Goal: Communication & Community: Participate in discussion

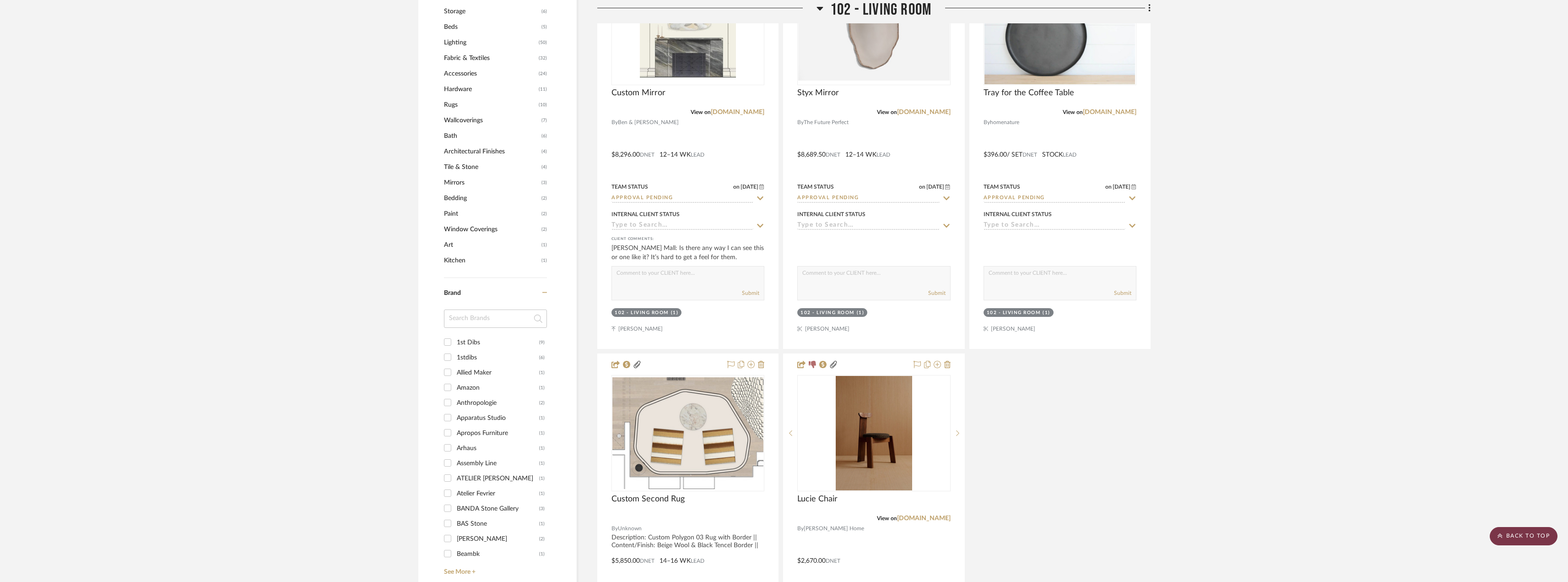
click at [1537, 540] on scroll-to-top-button "BACK TO TOP" at bounding box center [1523, 536] width 68 height 18
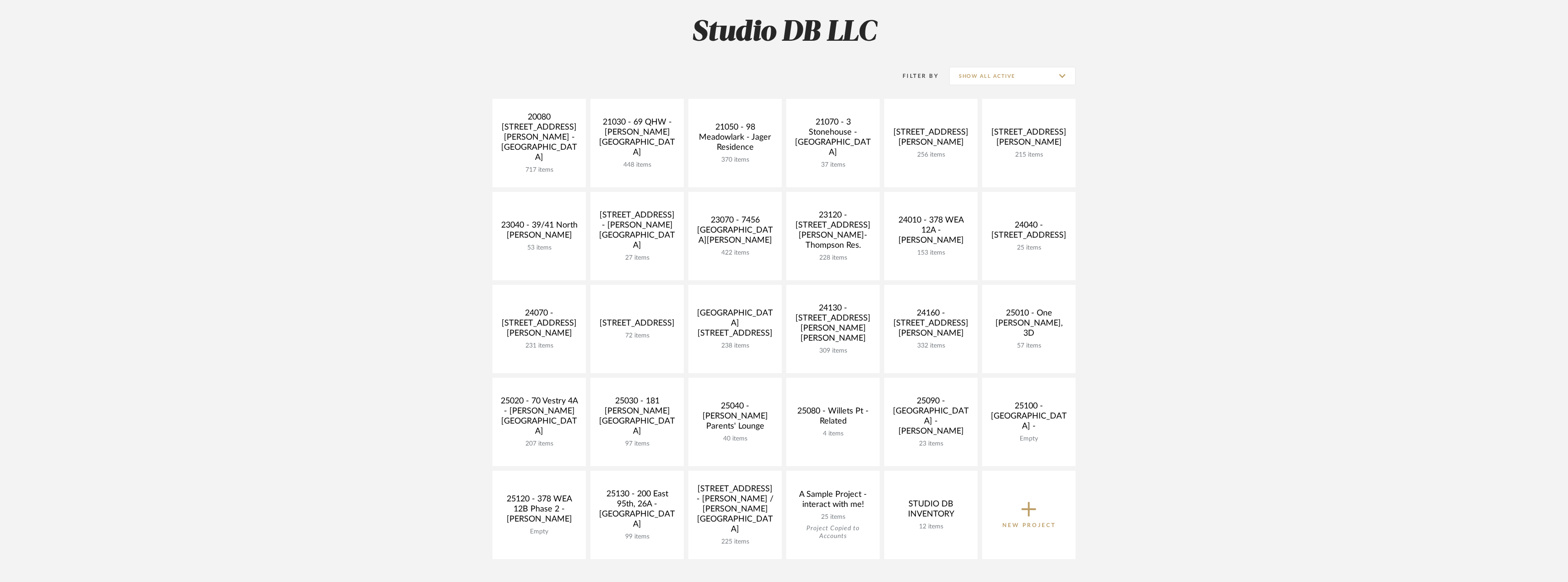
scroll to position [127, 0]
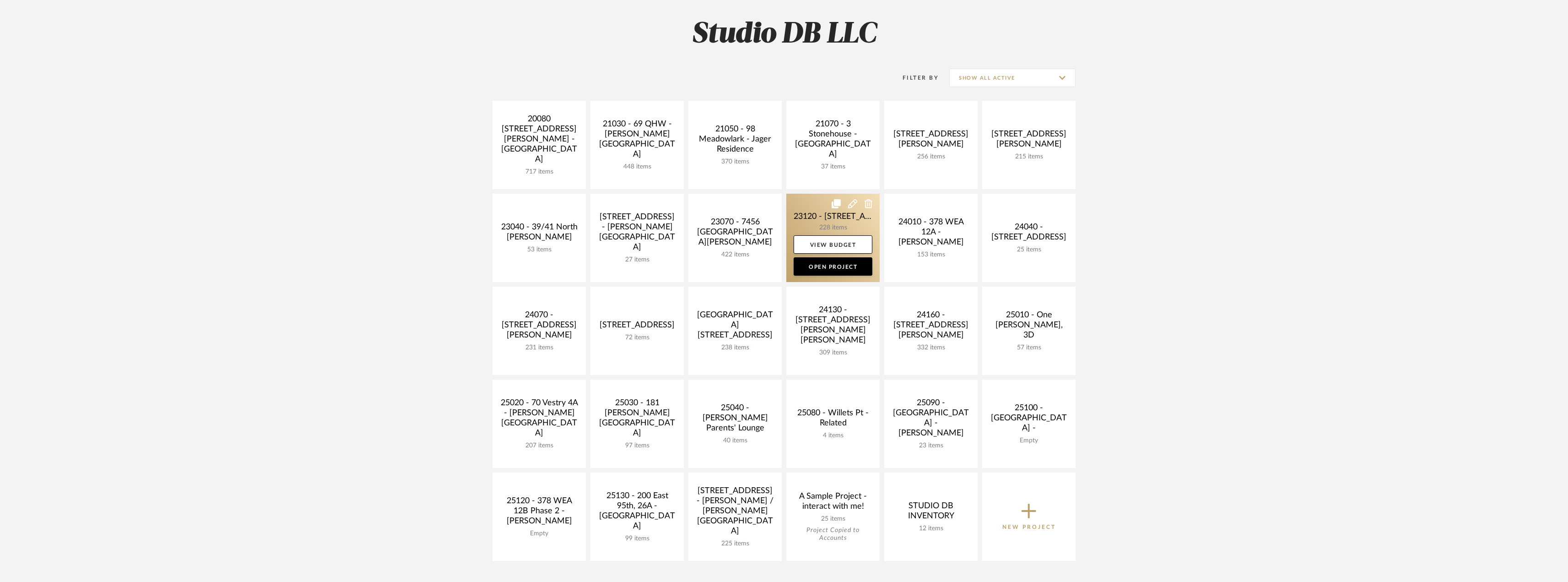
click at [852, 221] on link at bounding box center [833, 238] width 93 height 89
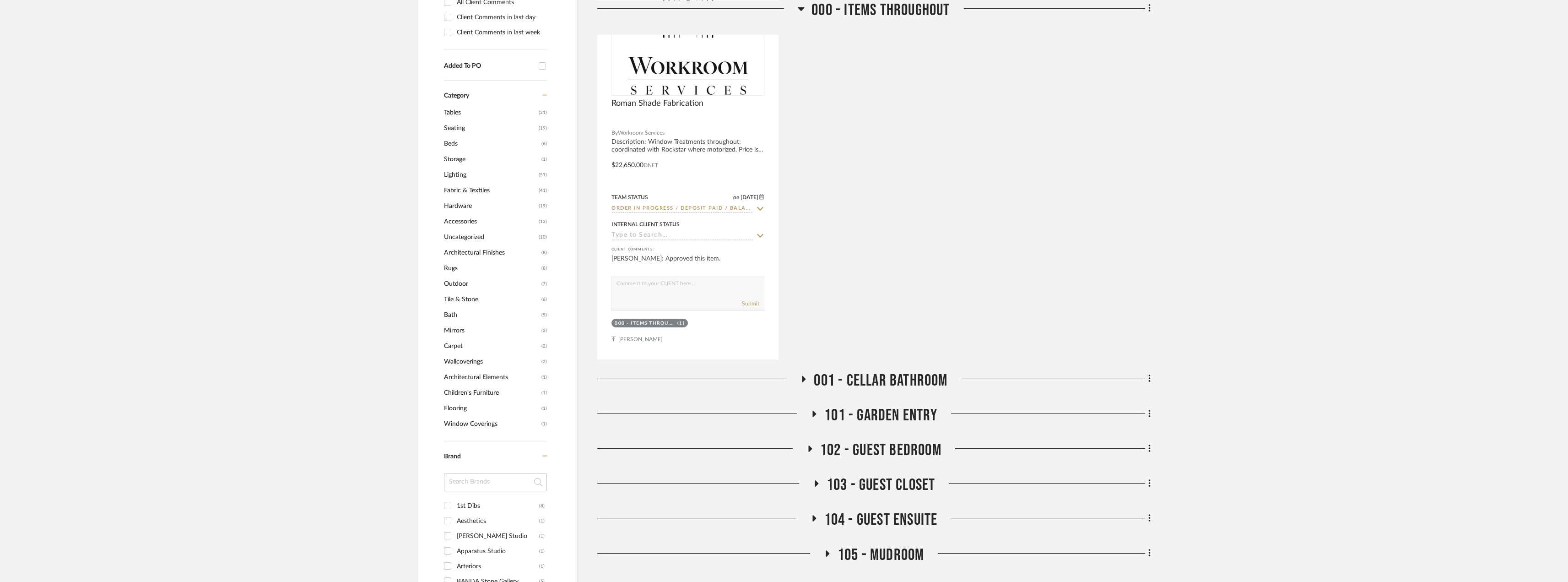
scroll to position [1099, 0]
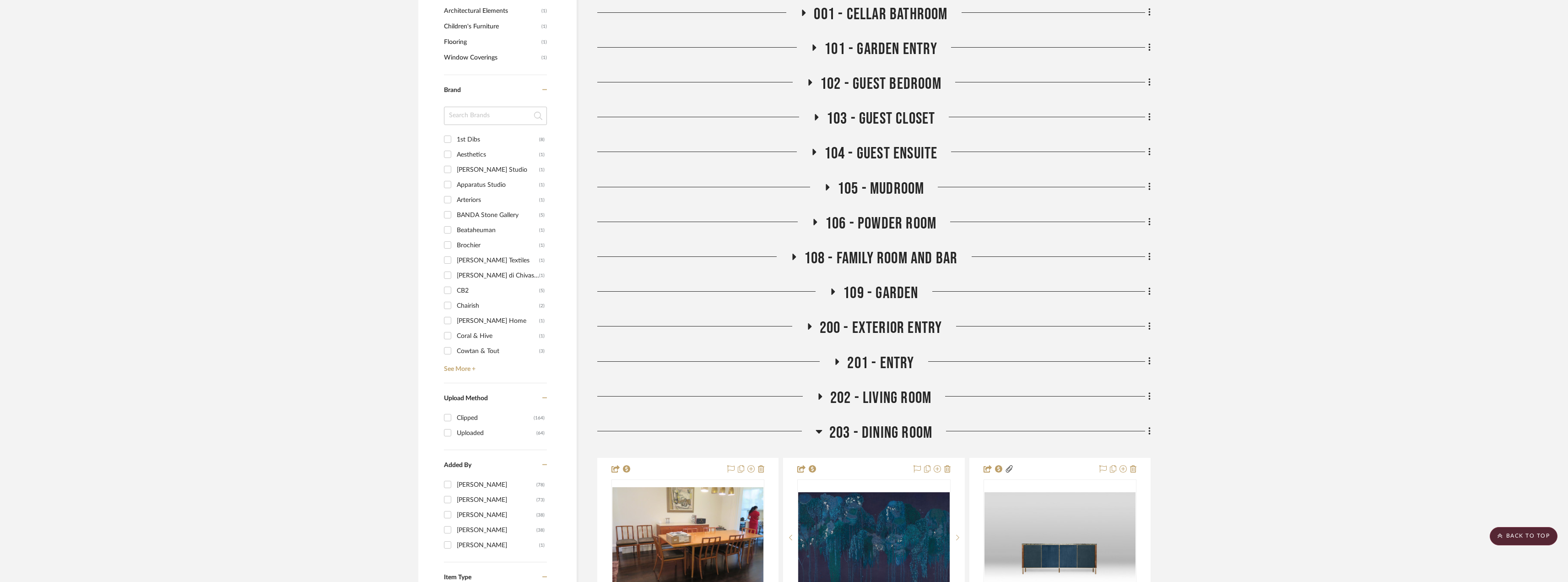
click at [820, 432] on icon at bounding box center [818, 432] width 6 height 4
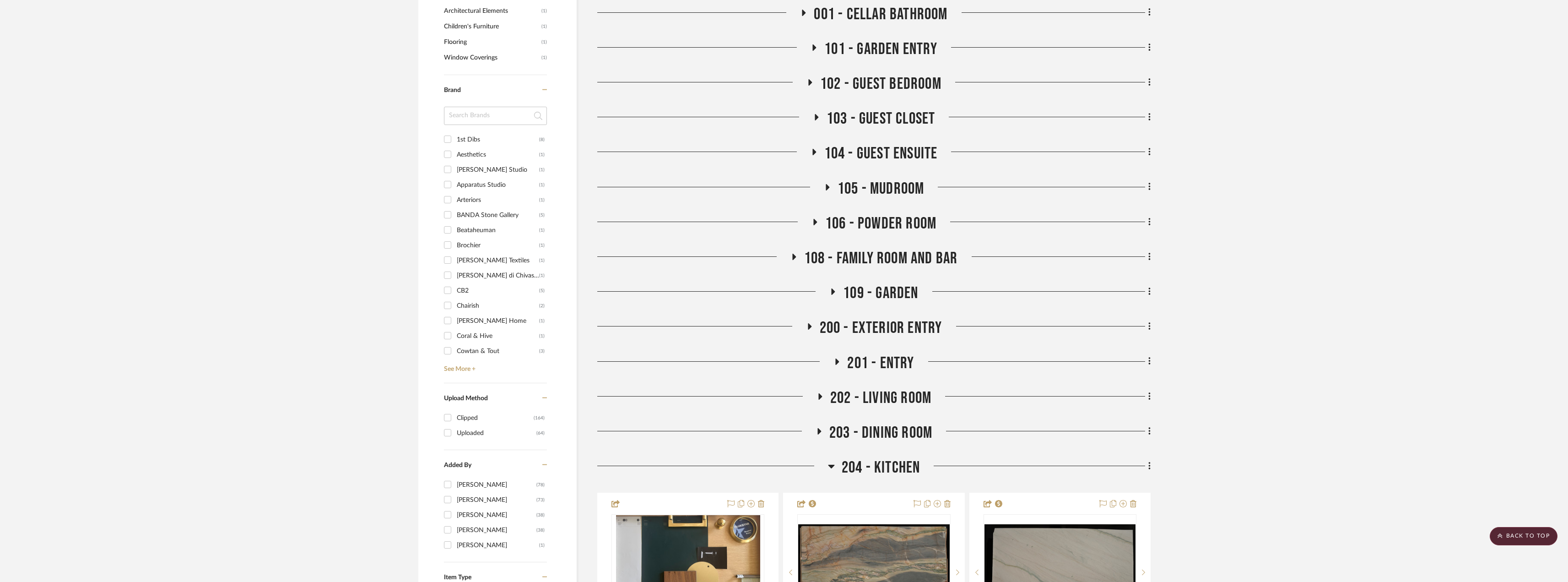
click at [832, 466] on icon at bounding box center [831, 466] width 6 height 4
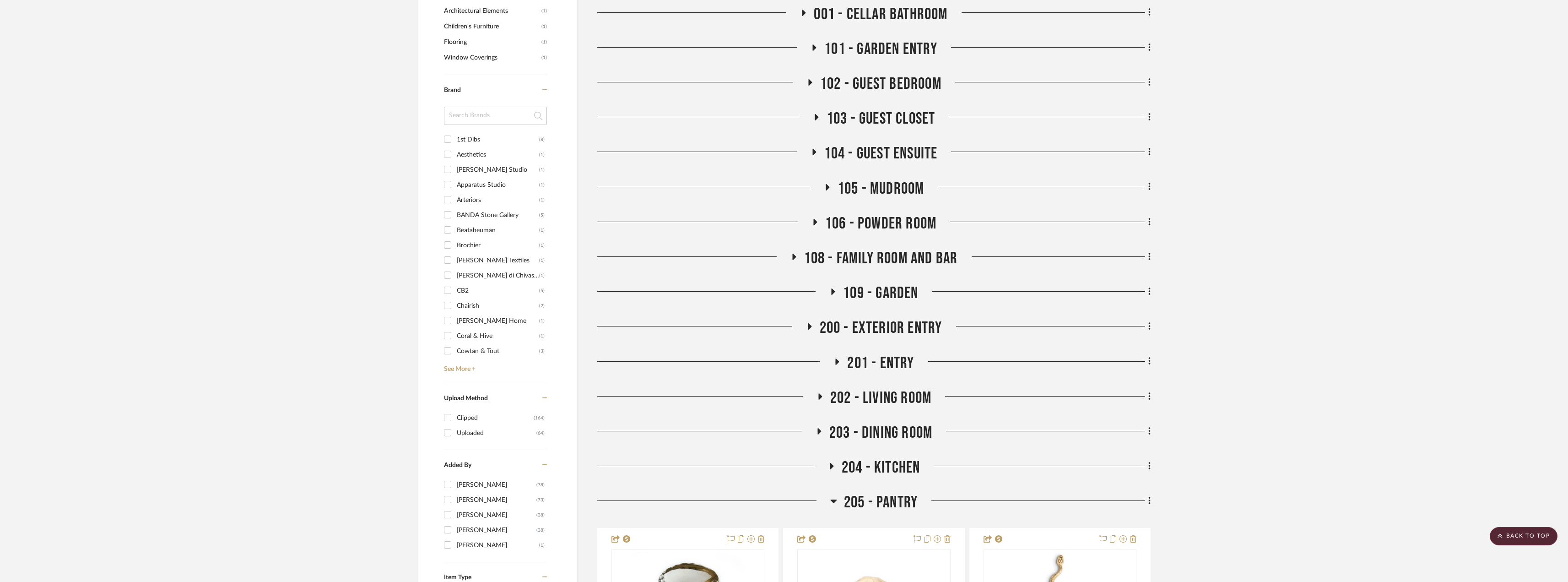
scroll to position [1374, 0]
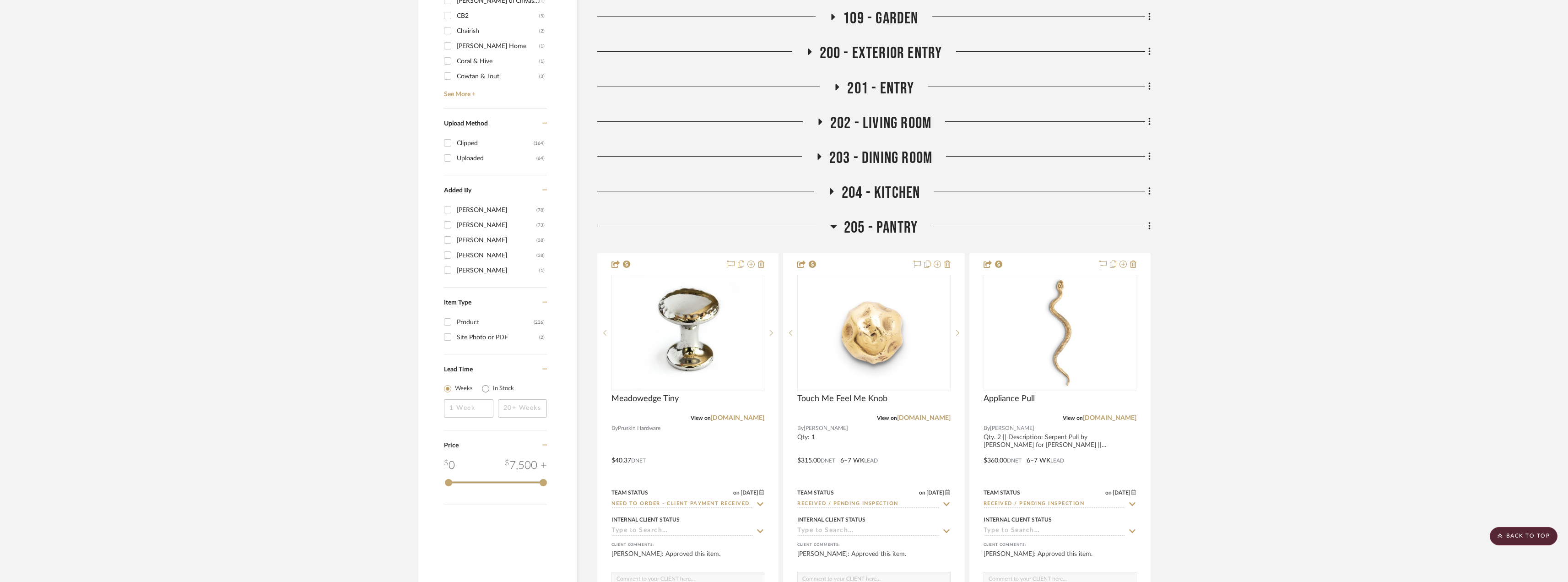
click at [840, 231] on h3 "205 - PANTRY" at bounding box center [873, 227] width 87 height 20
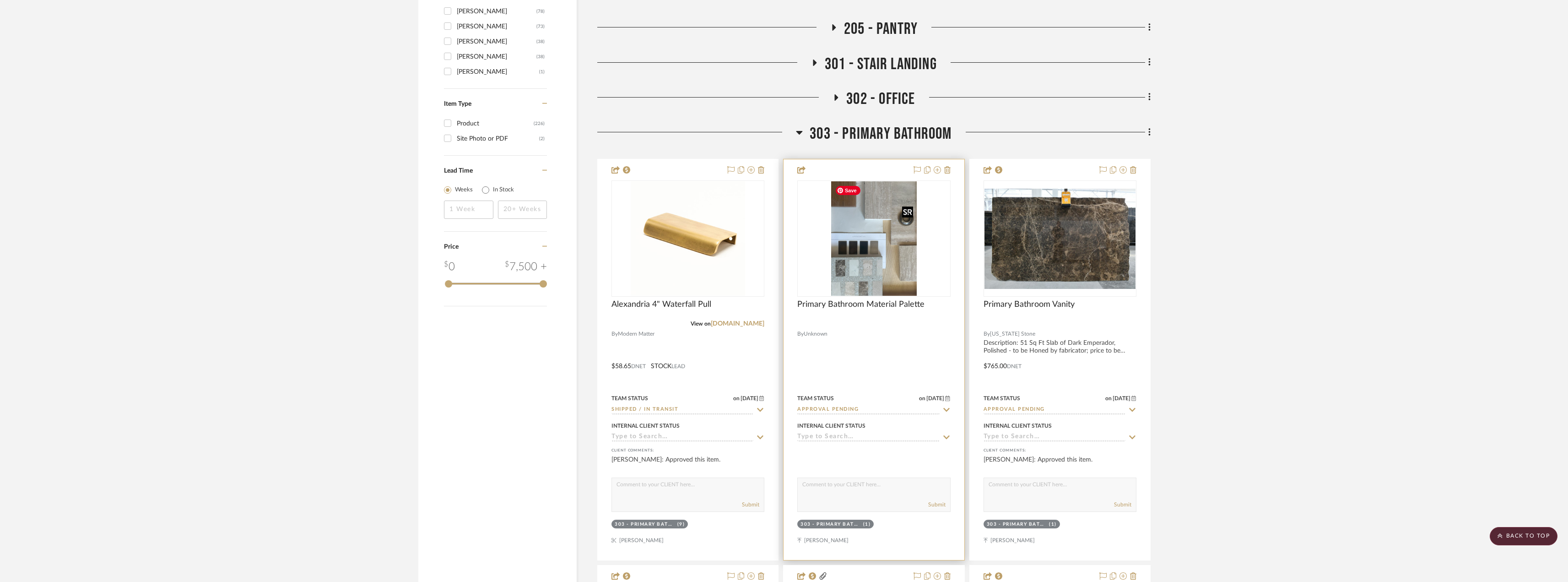
scroll to position [1556, 0]
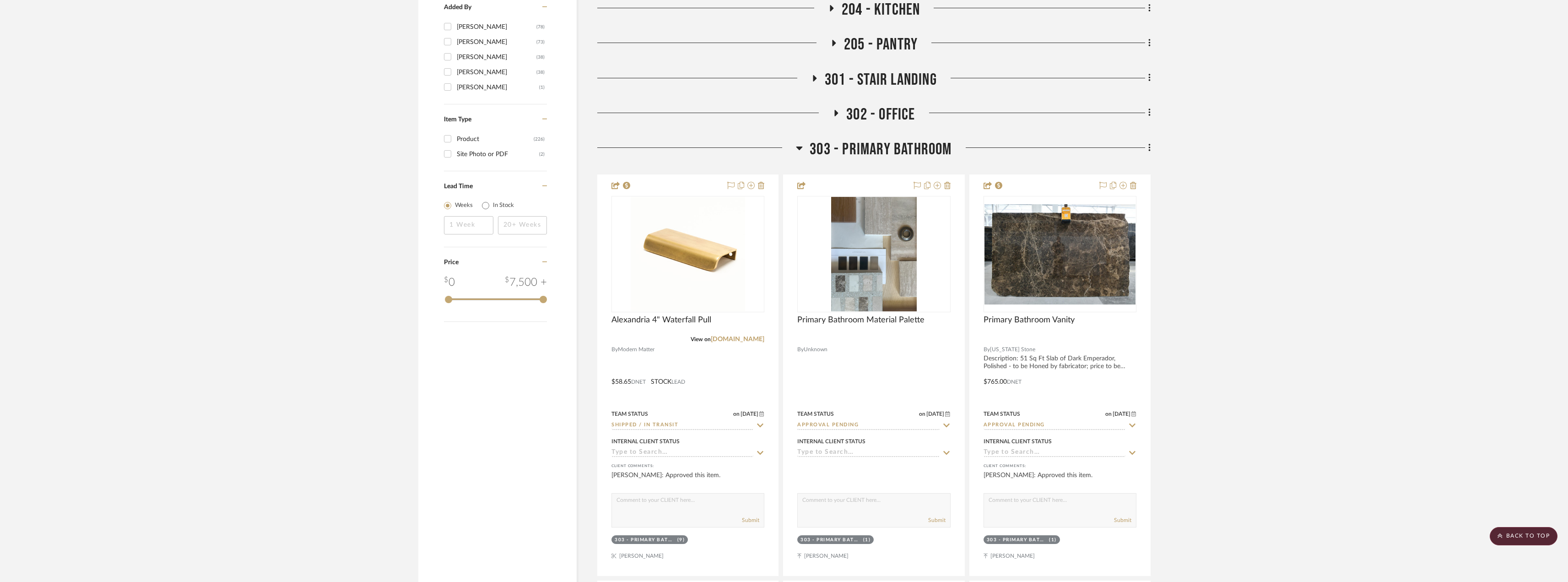
click at [810, 151] on span "303 - PRIMARY BATHROOM" at bounding box center [881, 149] width 142 height 20
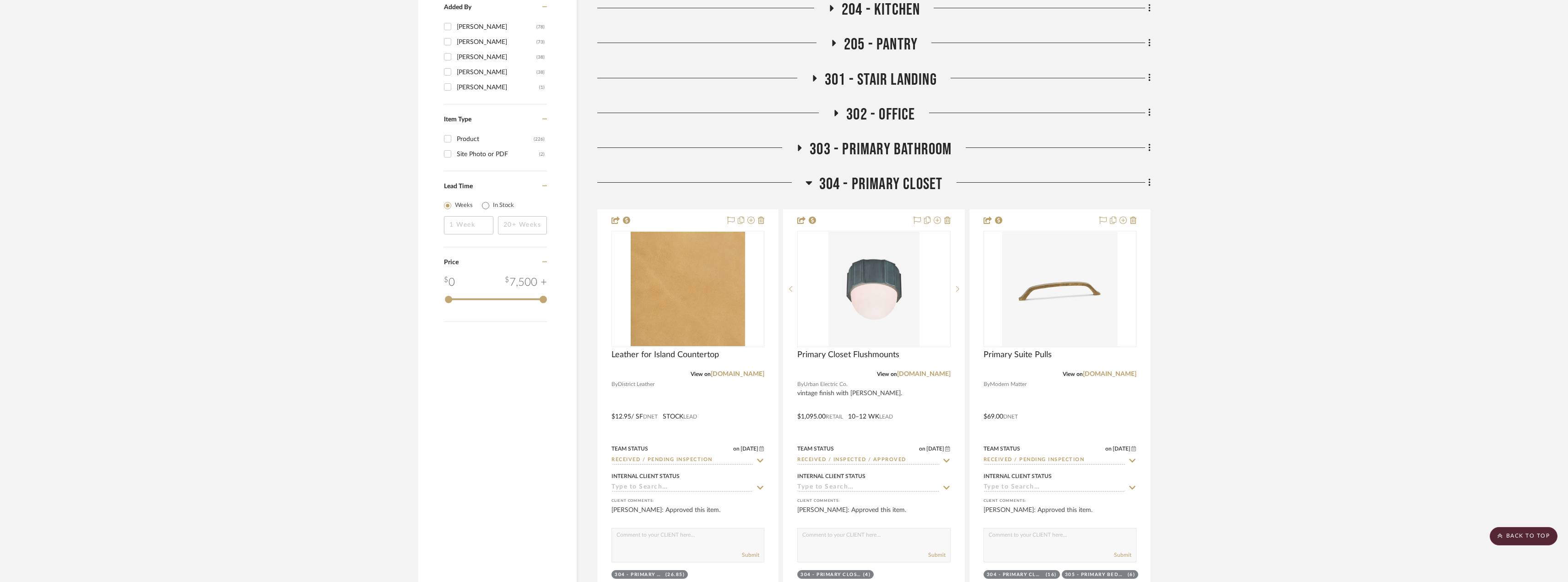
click at [819, 188] on span "304 - PRIMARY CLOSET" at bounding box center [881, 184] width 123 height 20
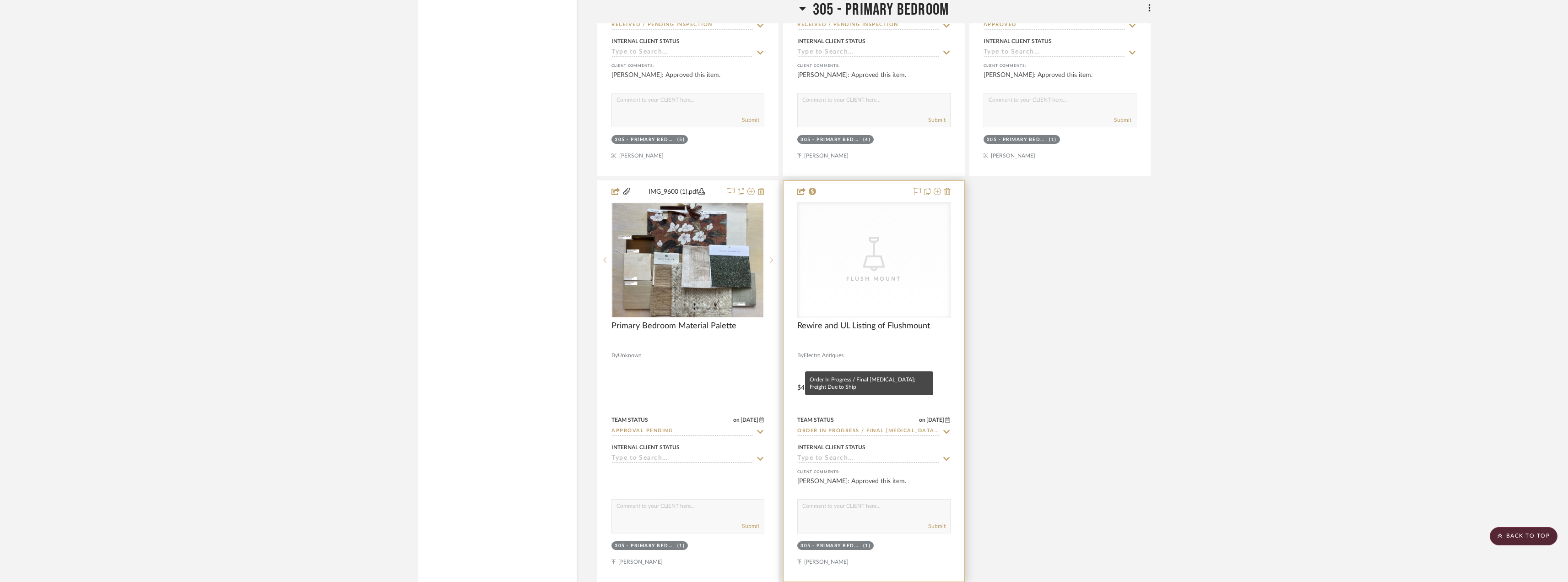
scroll to position [2518, 0]
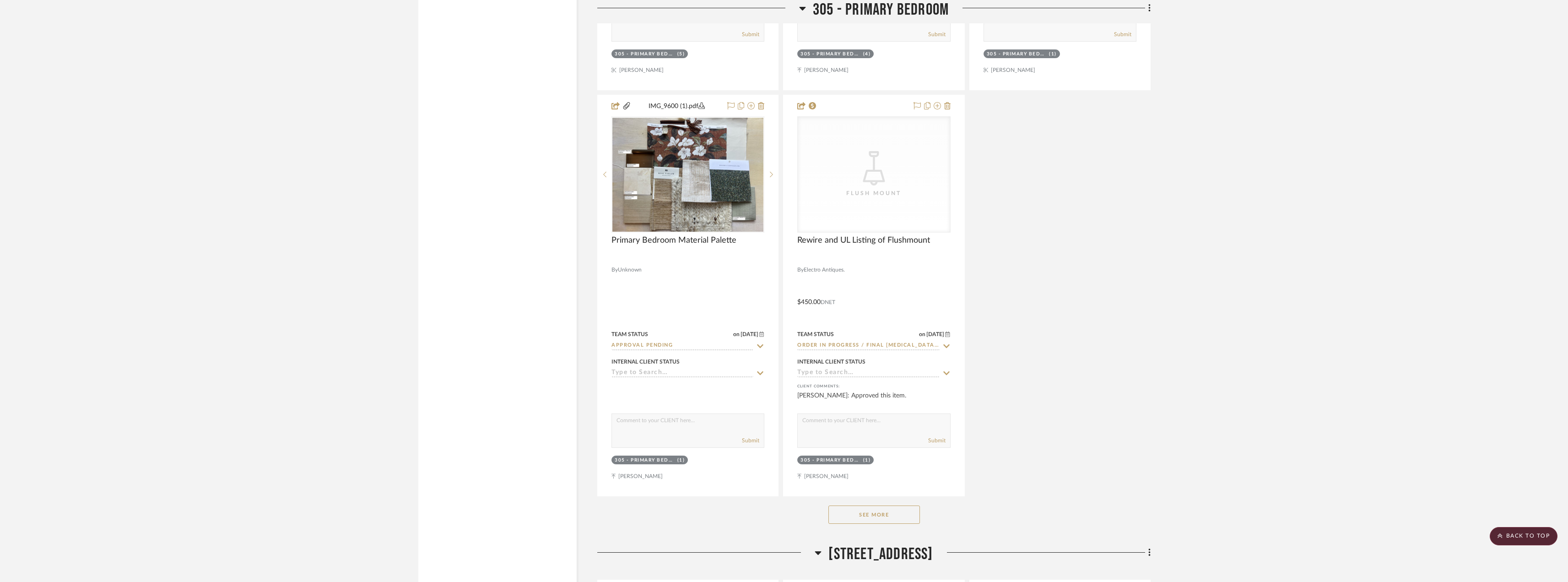
click at [882, 518] on button "See More" at bounding box center [874, 515] width 92 height 18
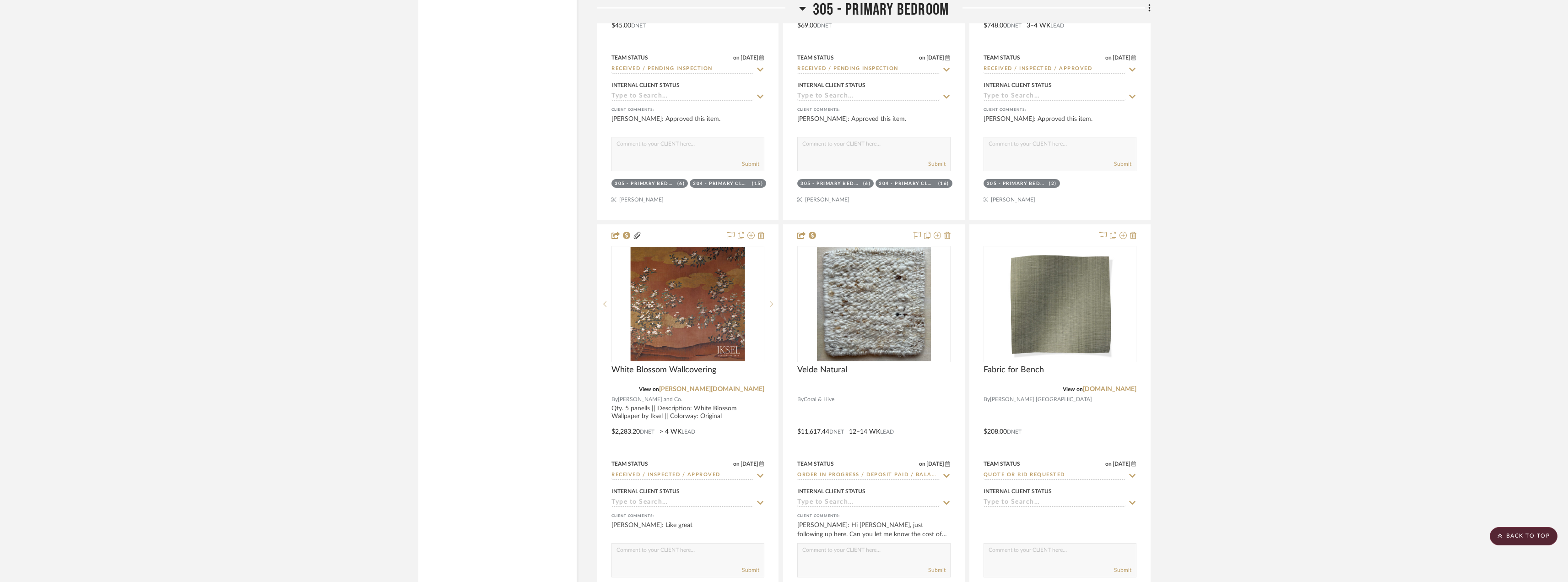
scroll to position [3937, 0]
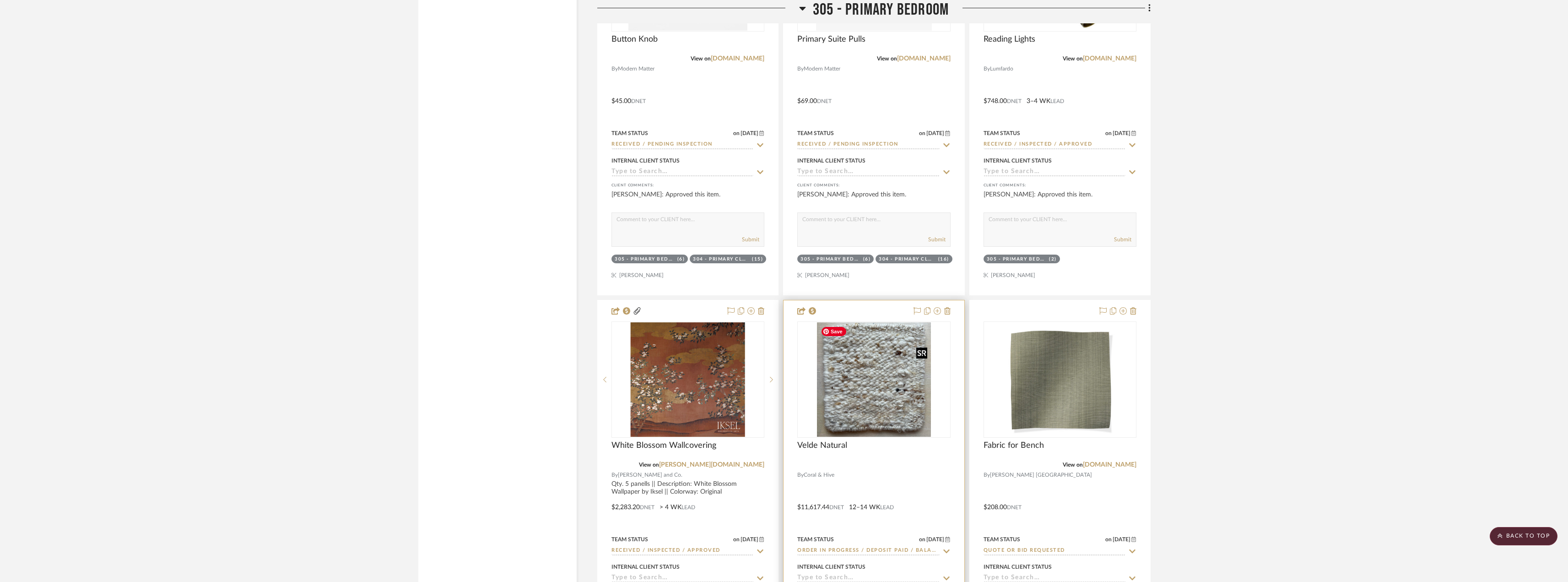
click at [896, 407] on img "0" at bounding box center [874, 379] width 114 height 114
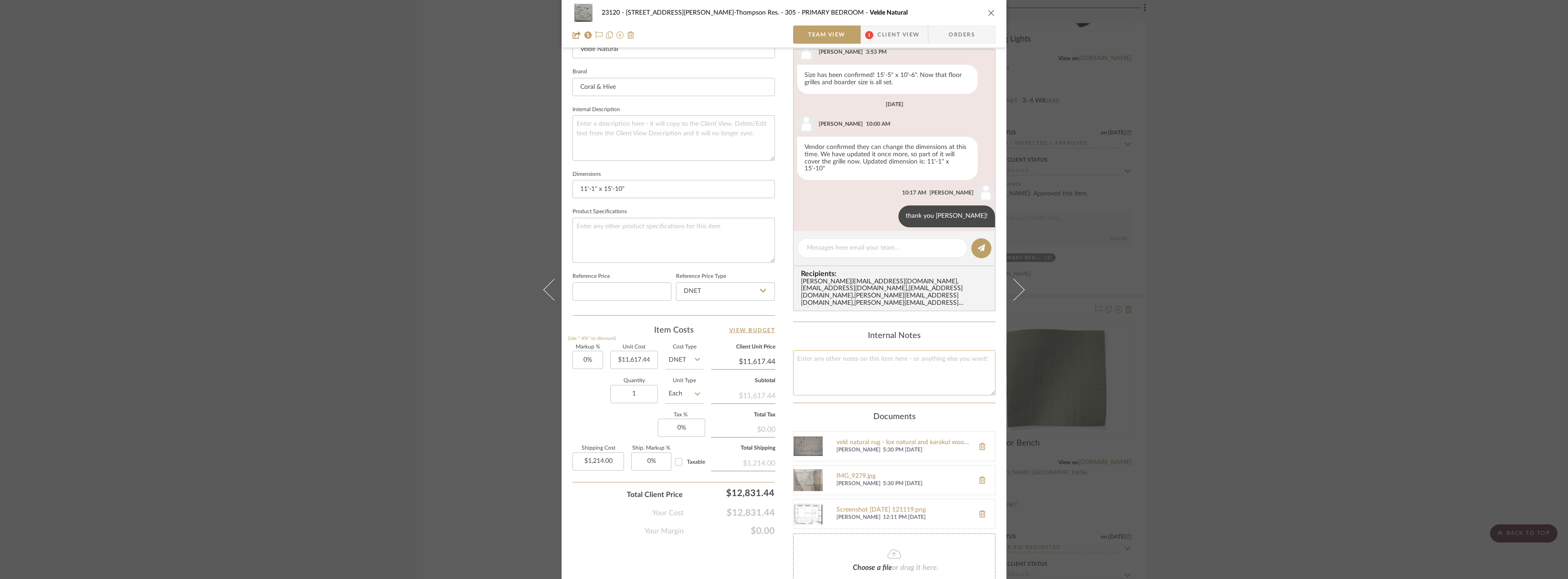
scroll to position [33, 0]
click at [808, 510] on img at bounding box center [808, 515] width 29 height 29
click at [892, 27] on span "Client View" at bounding box center [898, 35] width 42 height 18
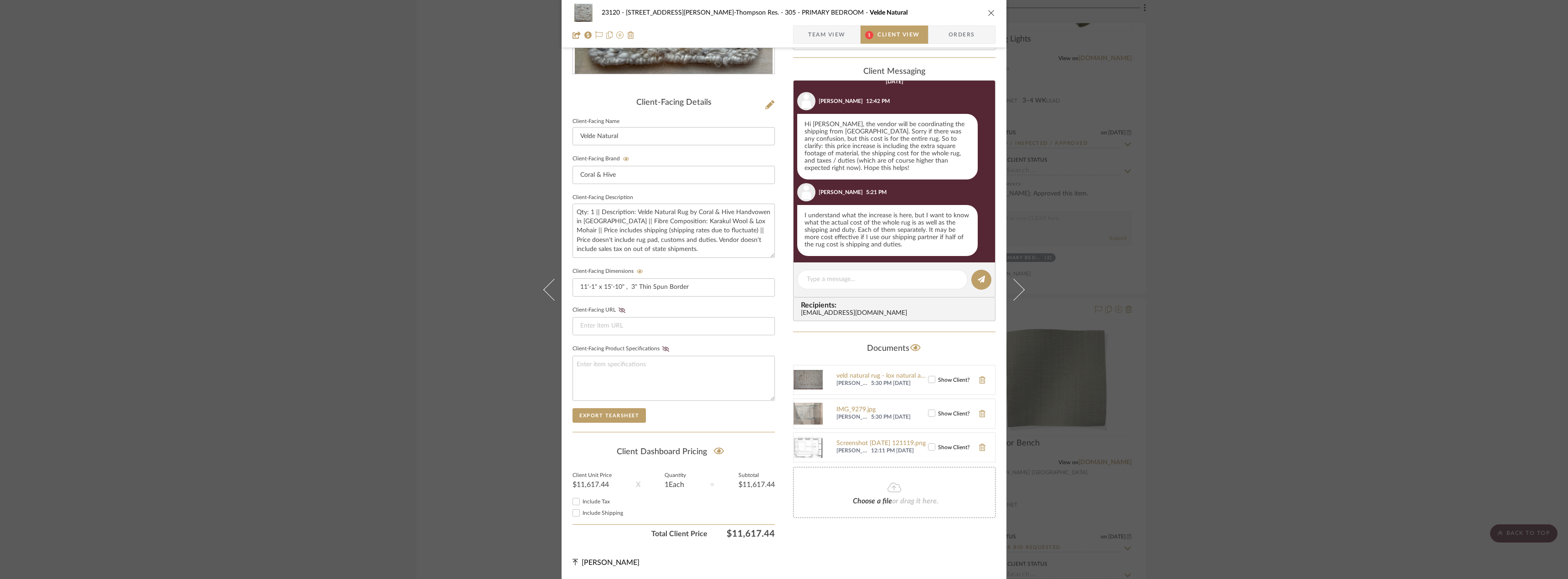
scroll to position [485, 0]
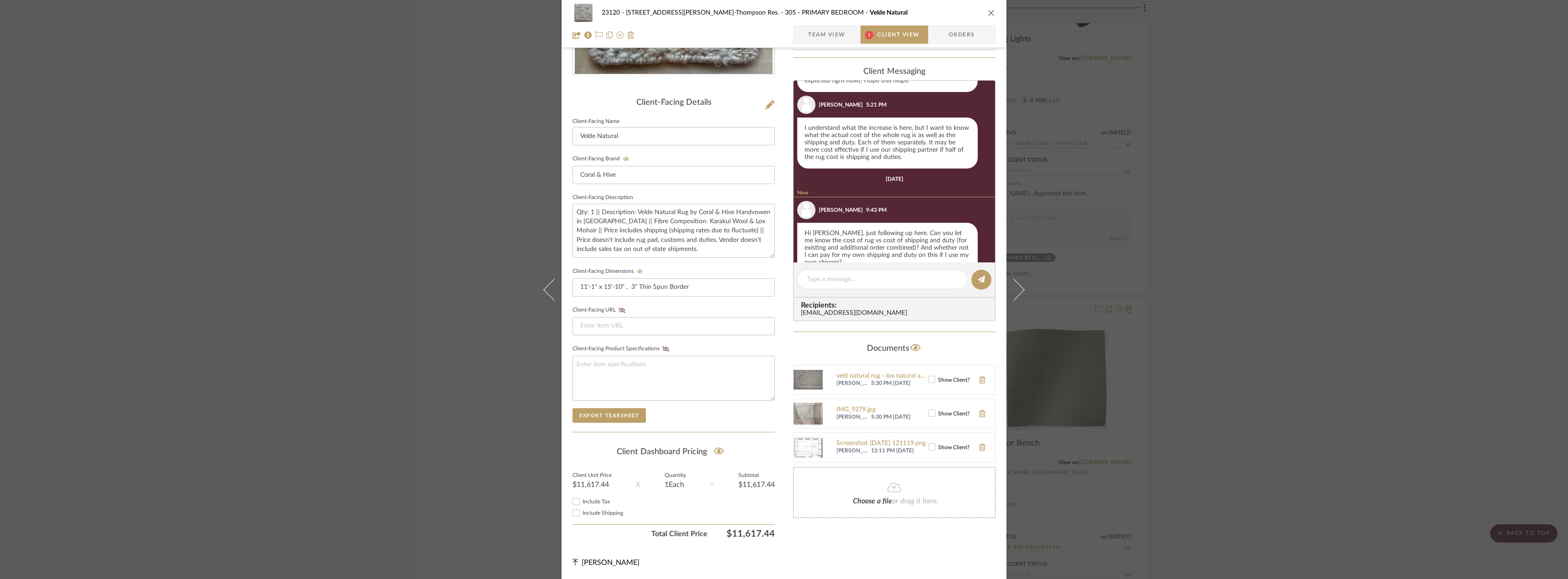
click at [821, 43] on span "Team View" at bounding box center [827, 35] width 37 height 18
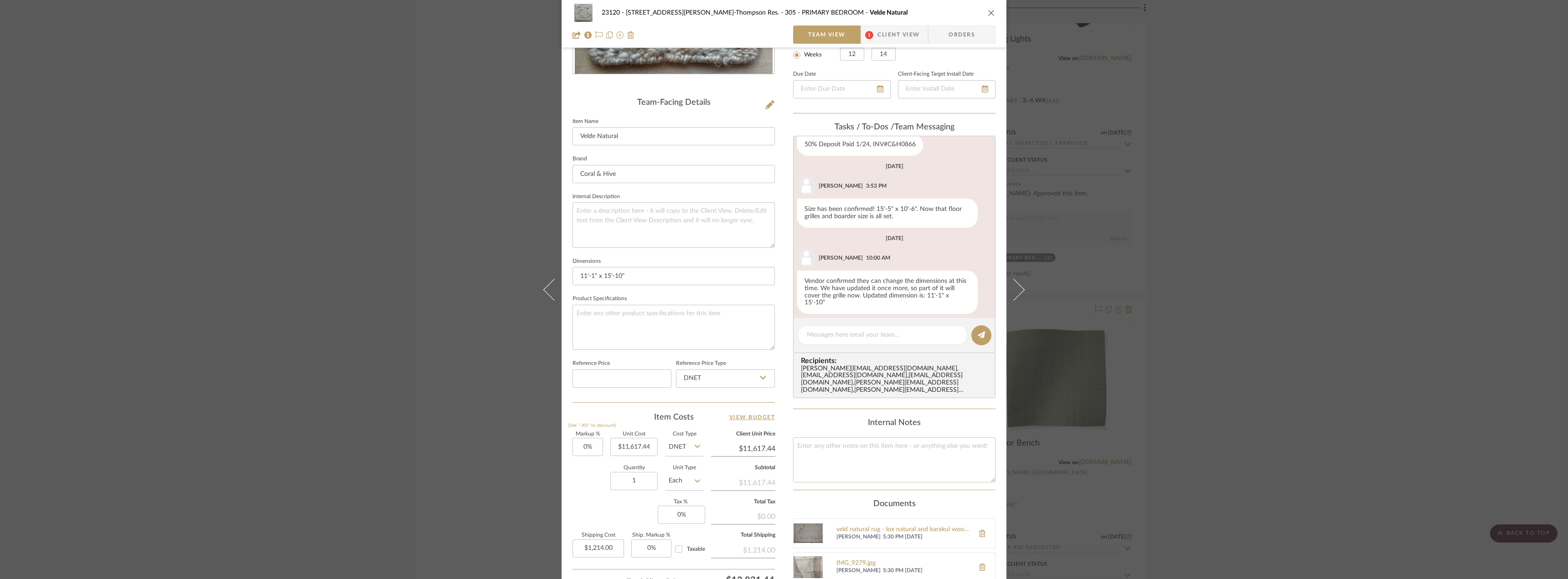
scroll to position [499, 0]
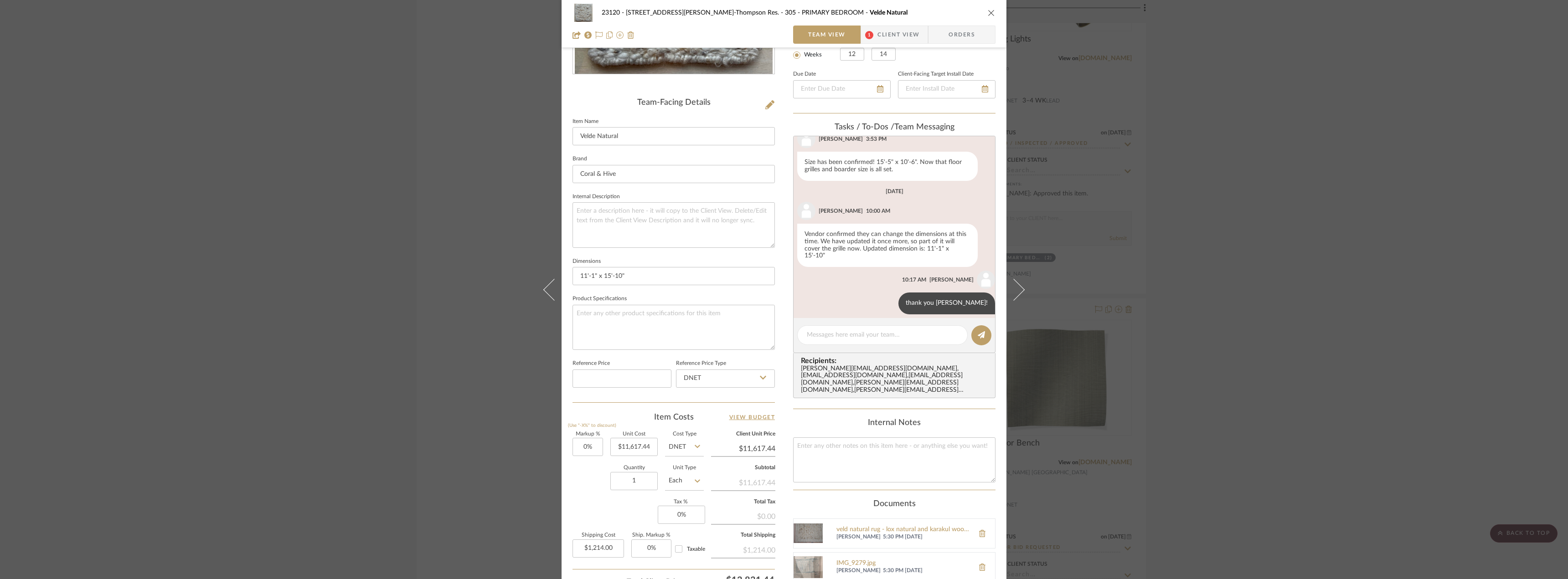
click at [869, 33] on span "1" at bounding box center [869, 35] width 8 height 8
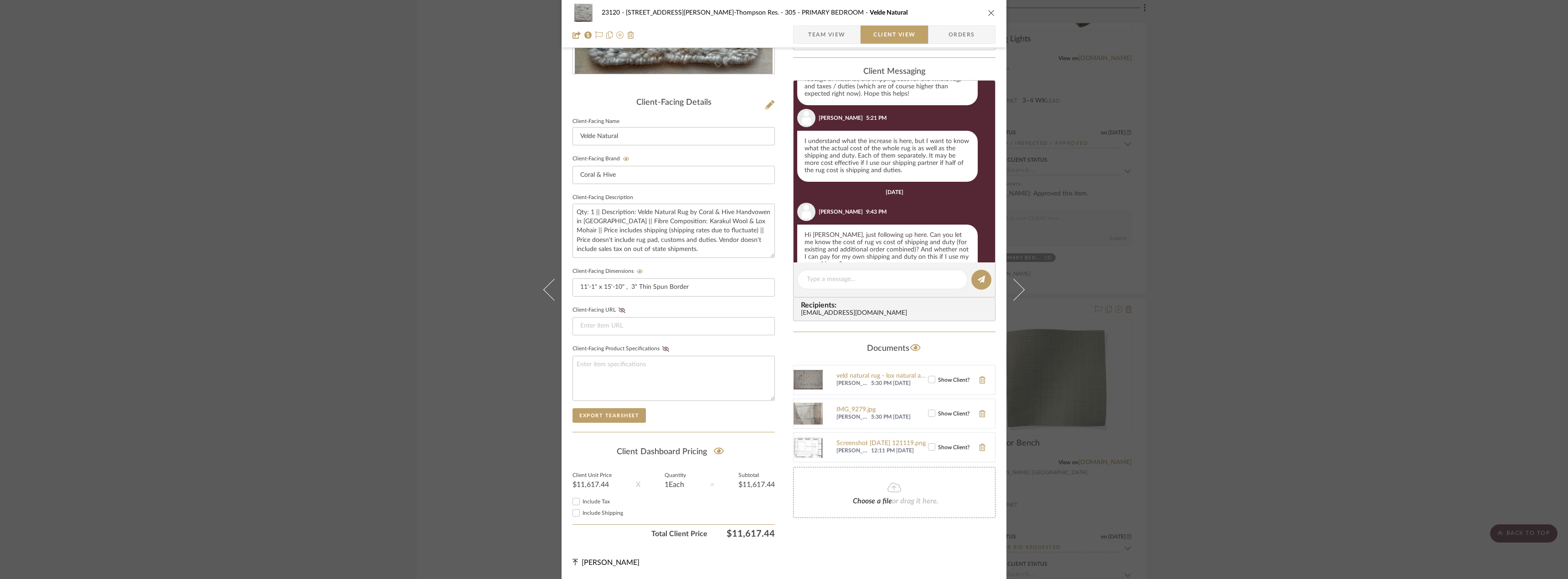
scroll to position [473, 0]
click at [929, 447] on icon at bounding box center [932, 446] width 6 height 4
click at [928, 445] on div at bounding box center [932, 447] width 7 height 7
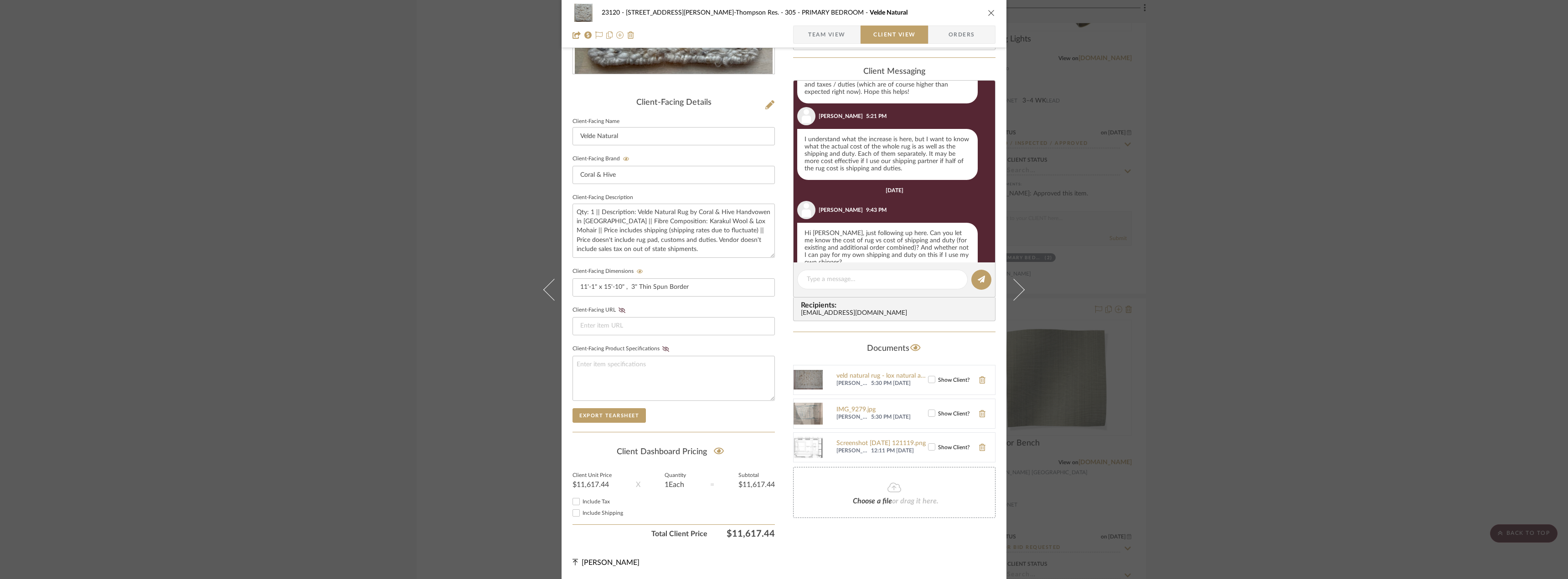
scroll to position [33, 0]
click at [929, 448] on icon at bounding box center [932, 447] width 6 height 4
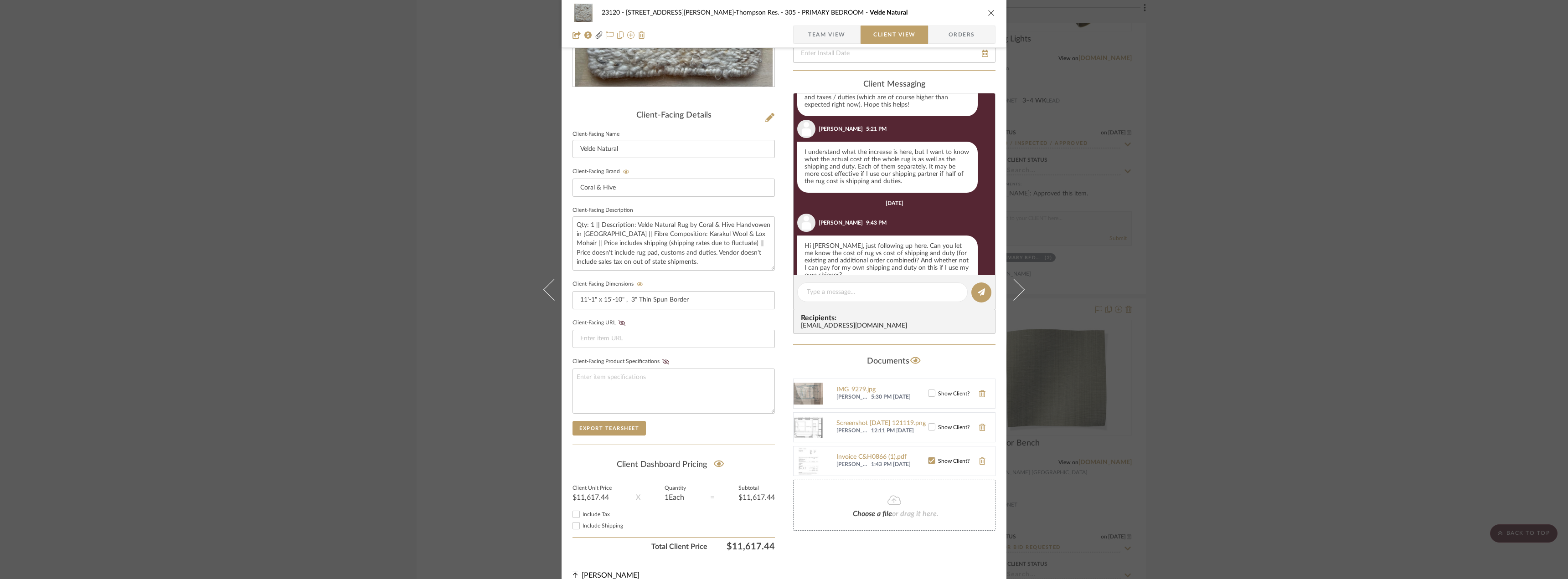
scroll to position [186, 0]
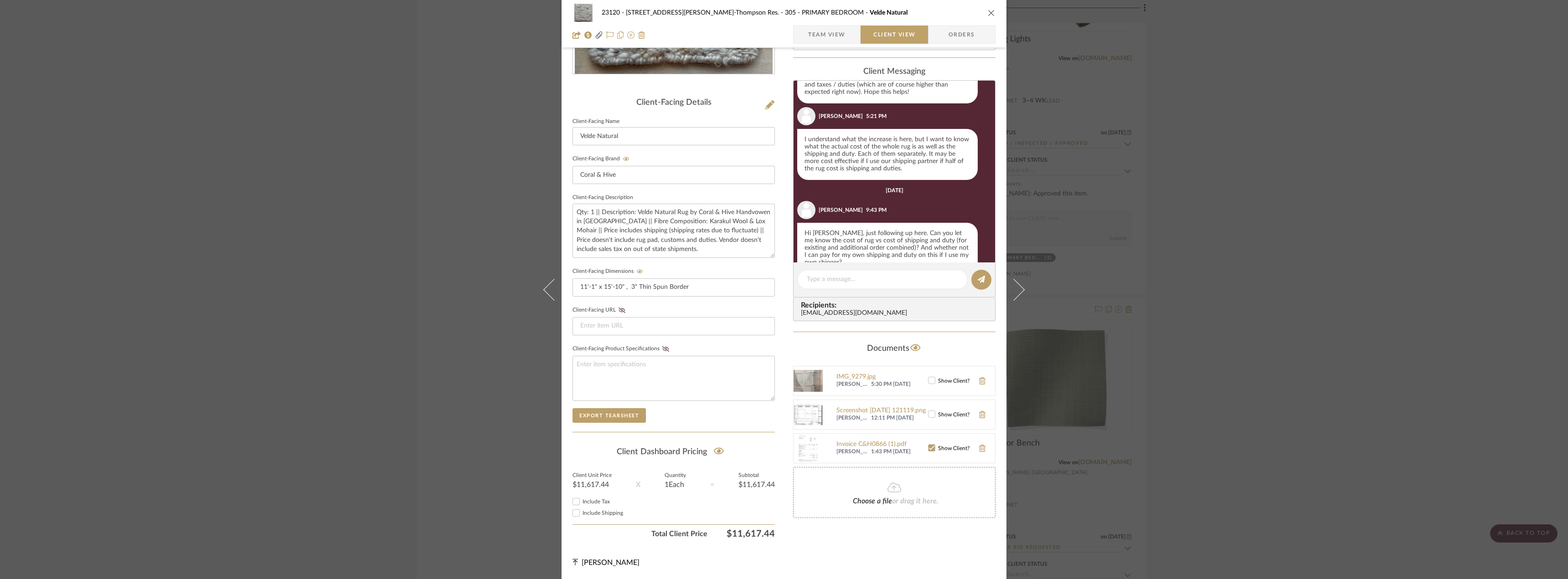
click at [594, 513] on span "Include Shipping" at bounding box center [603, 513] width 41 height 5
click at [582, 513] on input "Include Shipping" at bounding box center [576, 513] width 11 height 11
checkbox input "true"
click at [593, 502] on span "Include Tax" at bounding box center [596, 501] width 27 height 5
click at [582, 502] on input "Include Tax" at bounding box center [576, 501] width 11 height 11
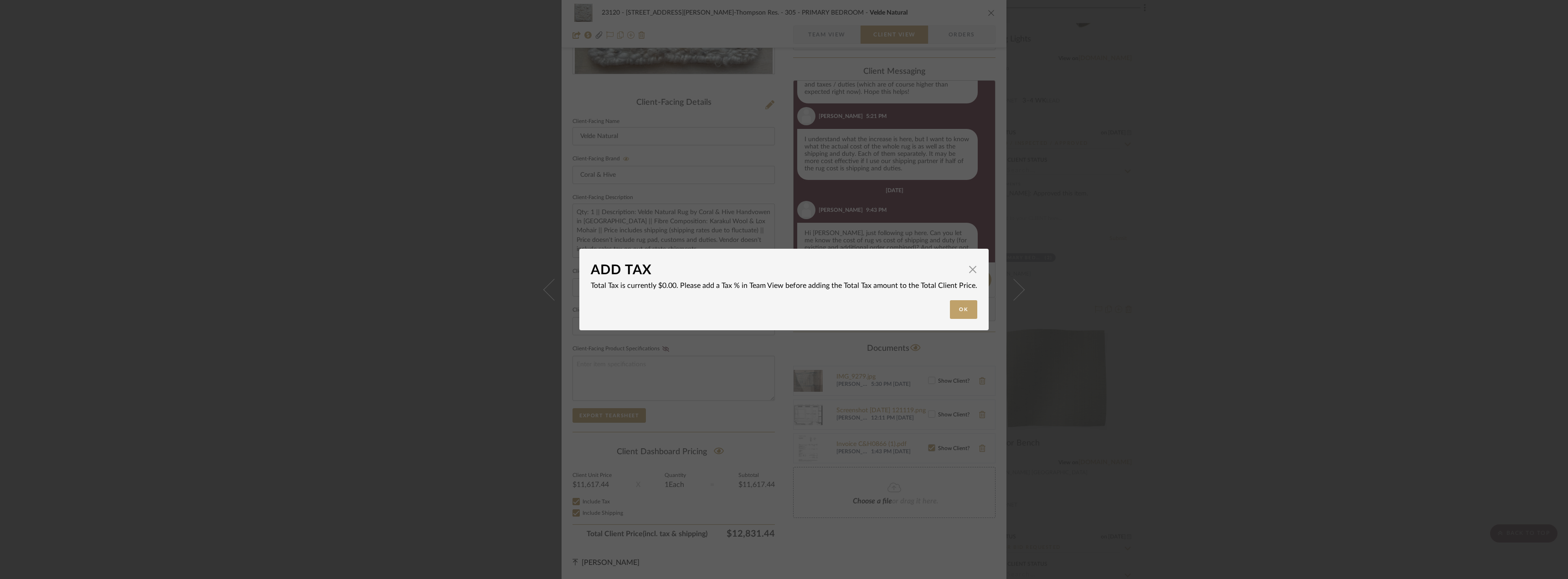
checkbox input "false"
click at [958, 305] on button "Ok" at bounding box center [964, 309] width 27 height 19
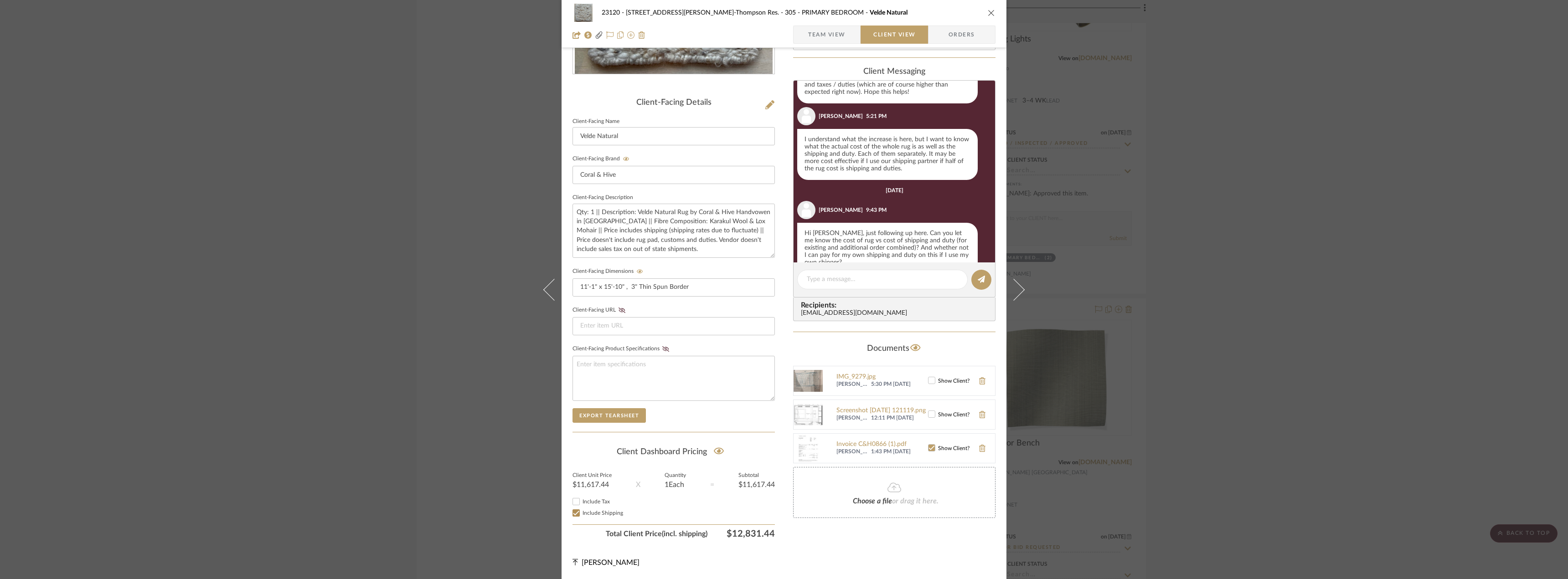
click at [905, 530] on div "Only content on this tab can share to Dashboard. Click eyeball icon to show or …" at bounding box center [894, 209] width 202 height 667
click at [852, 556] on div "23120 - [STREET_ADDRESS][PERSON_NAME]-Thompson Res. 305 - PRIMARY BEDROOM Velde…" at bounding box center [784, 199] width 445 height 758
click at [360, 356] on div "23120 - [STREET_ADDRESS][PERSON_NAME]-Thompson Res. 305 - PRIMARY BEDROOM Velde…" at bounding box center [784, 290] width 1568 height 579
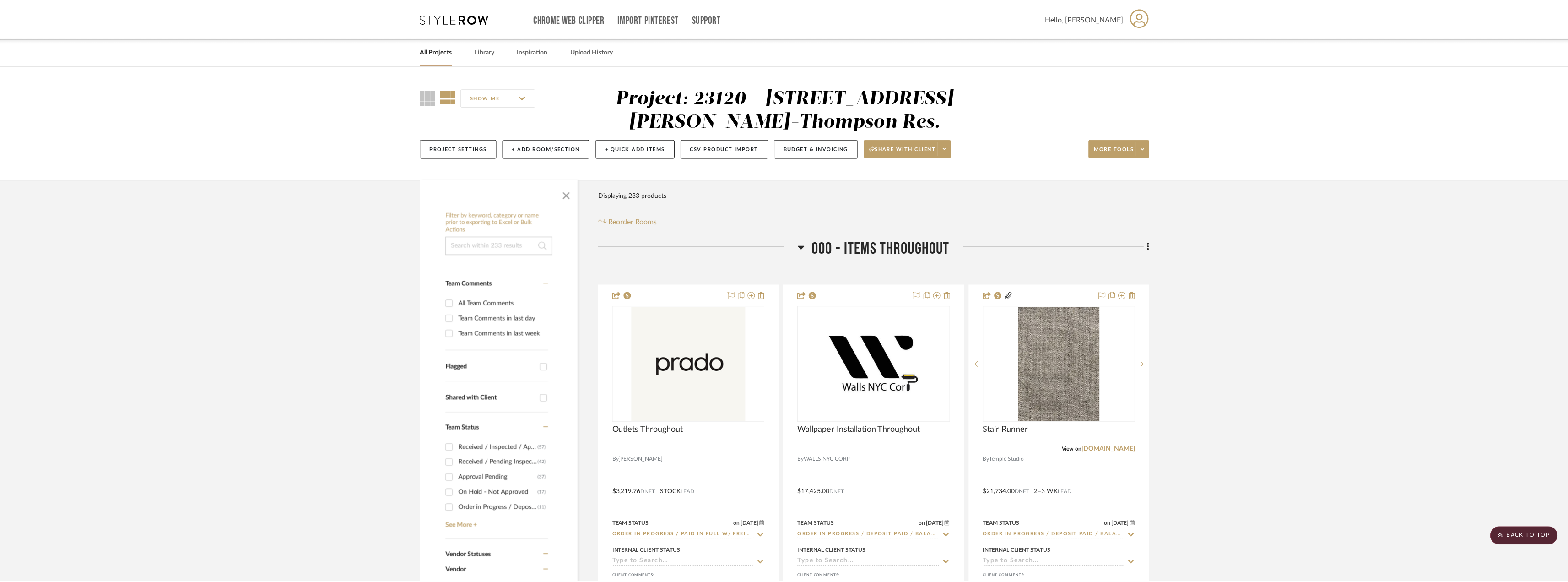
scroll to position [3937, 0]
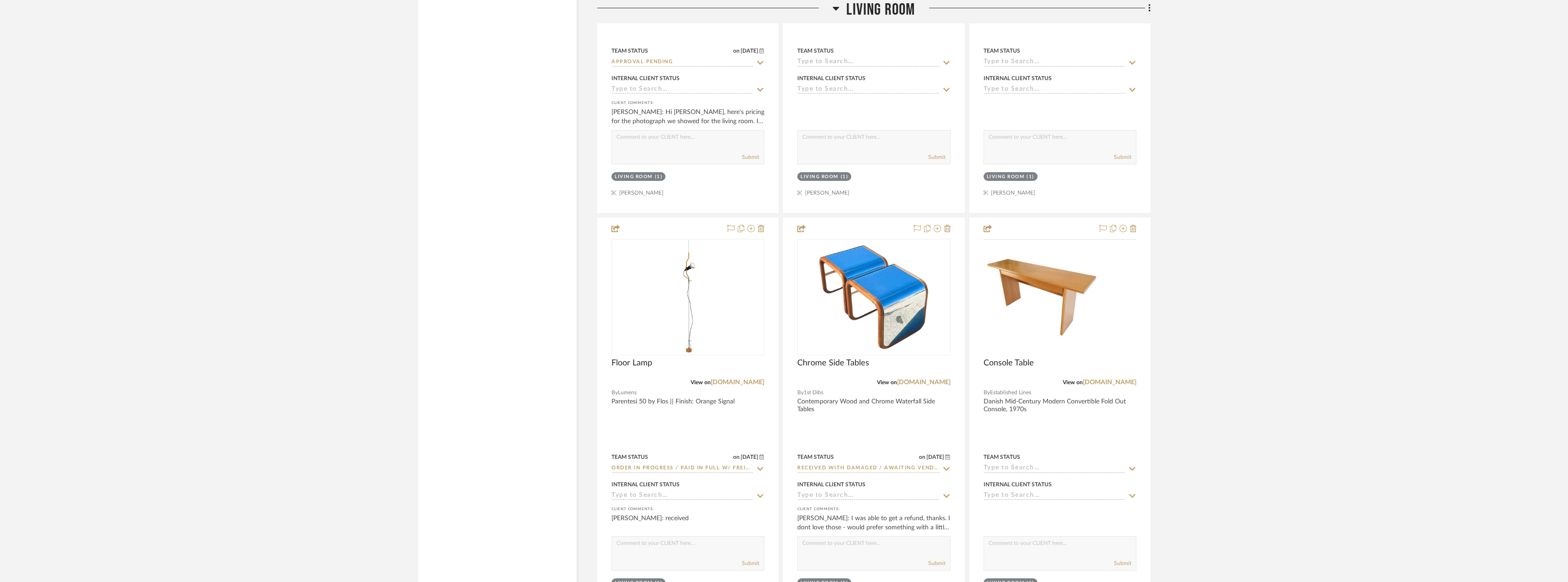
scroll to position [6576, 0]
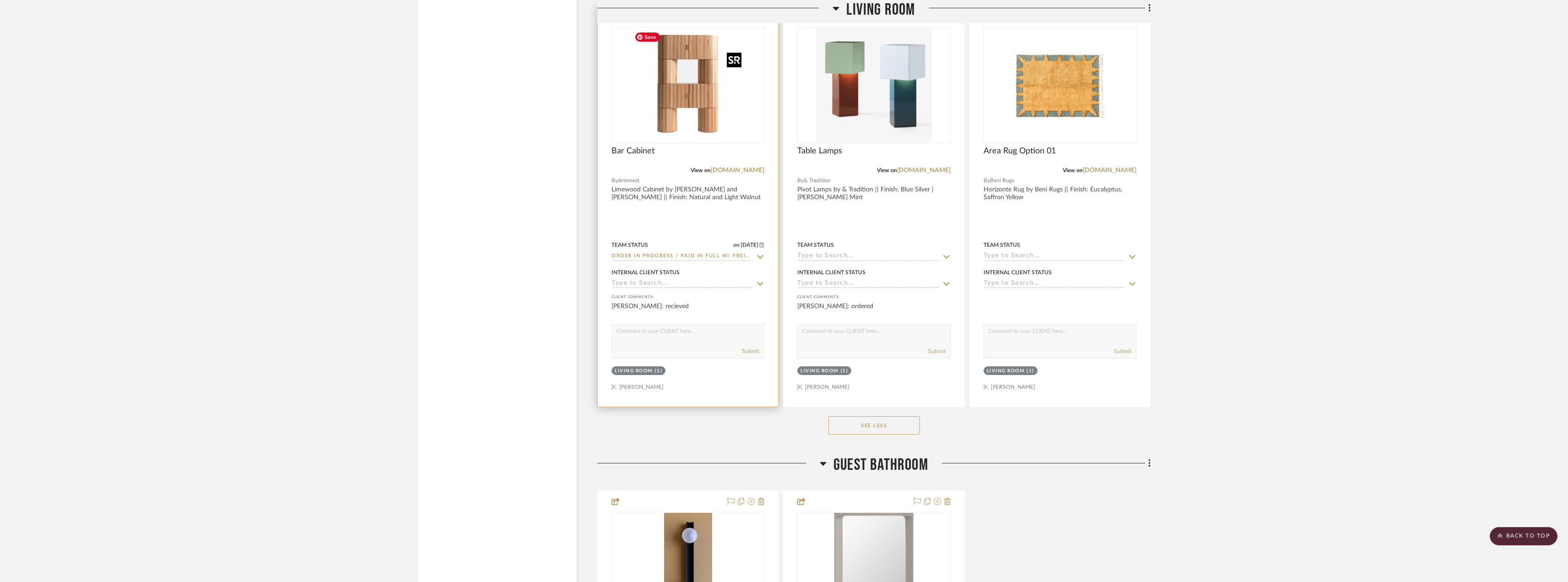
click at [0, 0] on img at bounding box center [0, 0] width 0 height 0
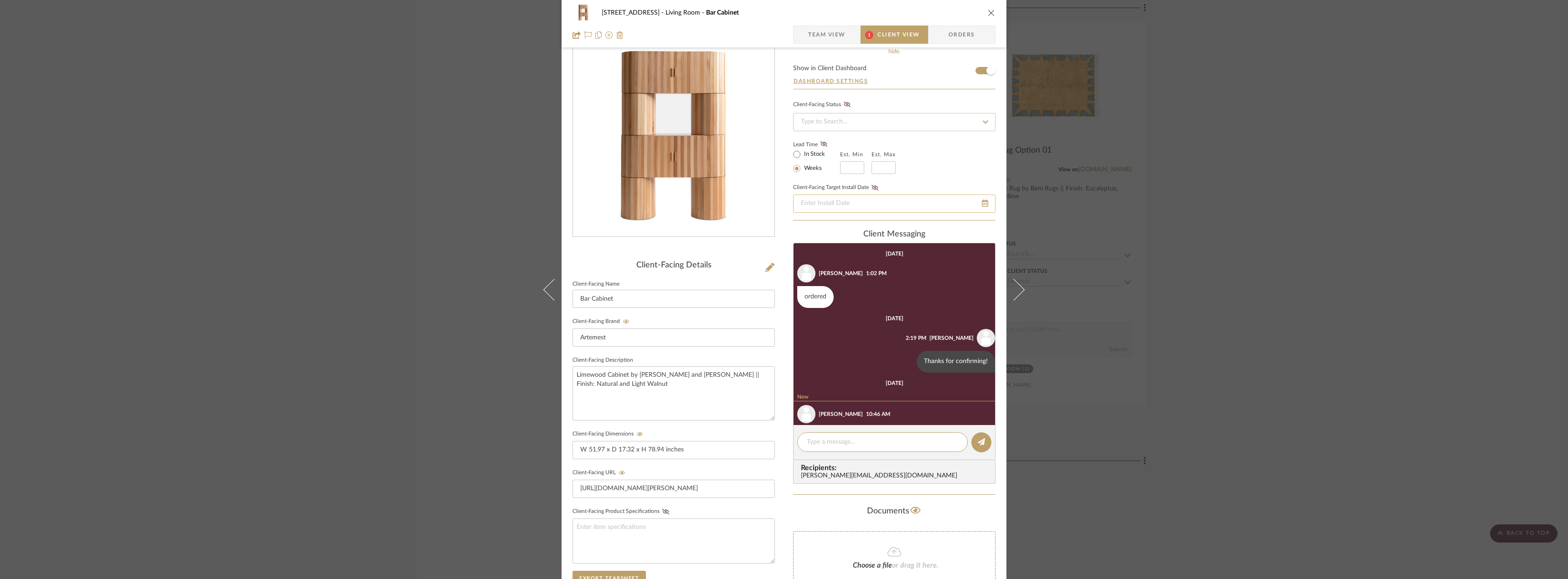
scroll to position [35, 0]
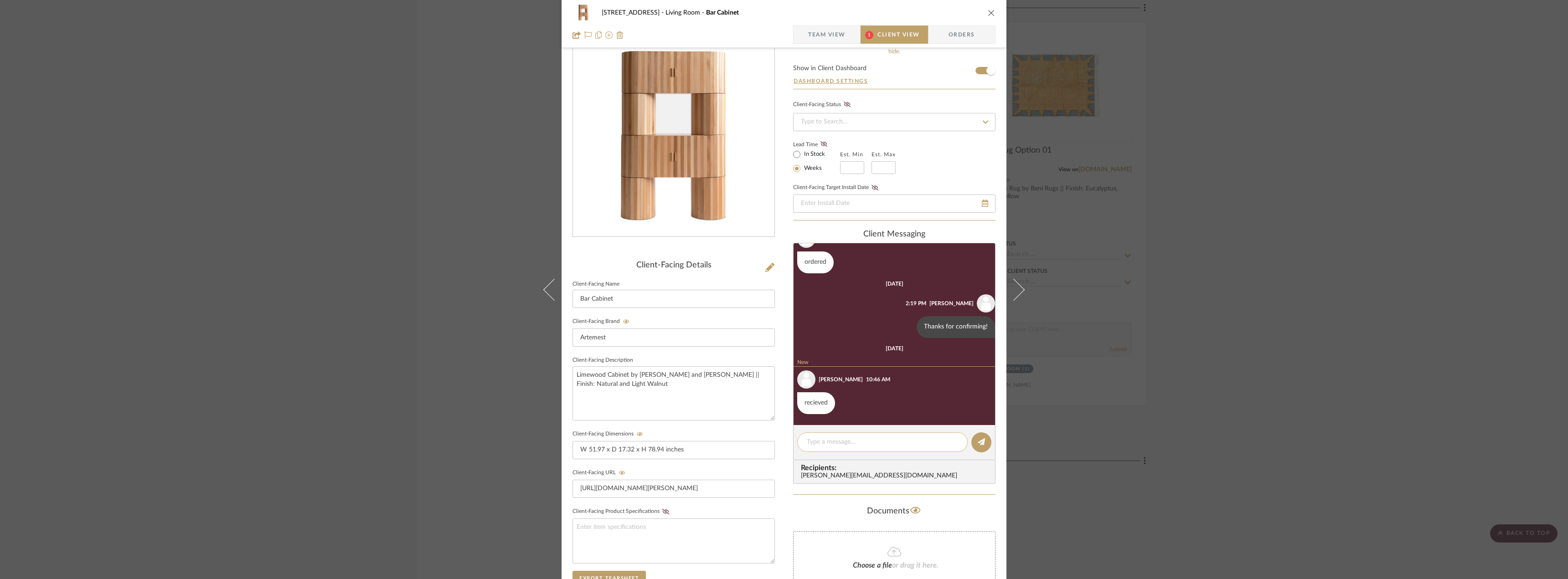
click at [831, 434] on div at bounding box center [883, 442] width 170 height 19
click at [830, 440] on textarea at bounding box center [882, 442] width 152 height 10
type textarea "Exciting! Do you have any photos you can share?"
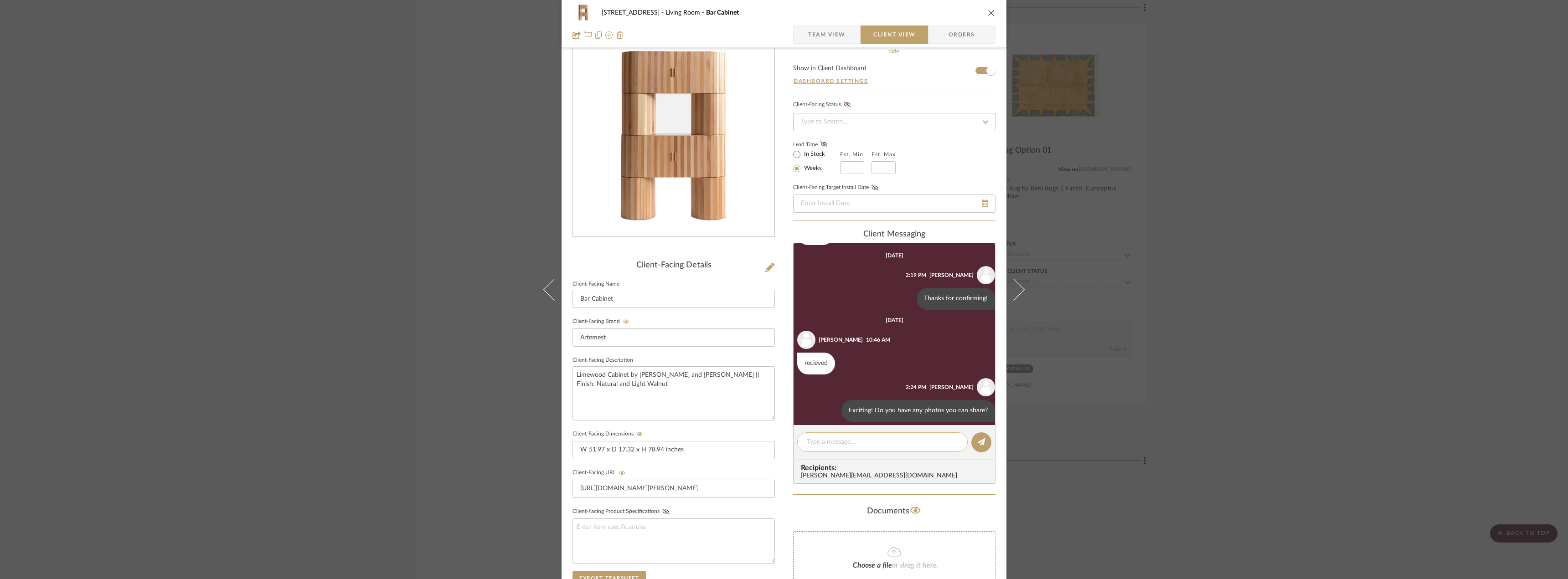
scroll to position [71, 0]
click at [1411, 271] on div "24080 - 323 Pacific Avenue Living Room Bar Cabinet Team View Client View Orders…" at bounding box center [784, 290] width 1568 height 579
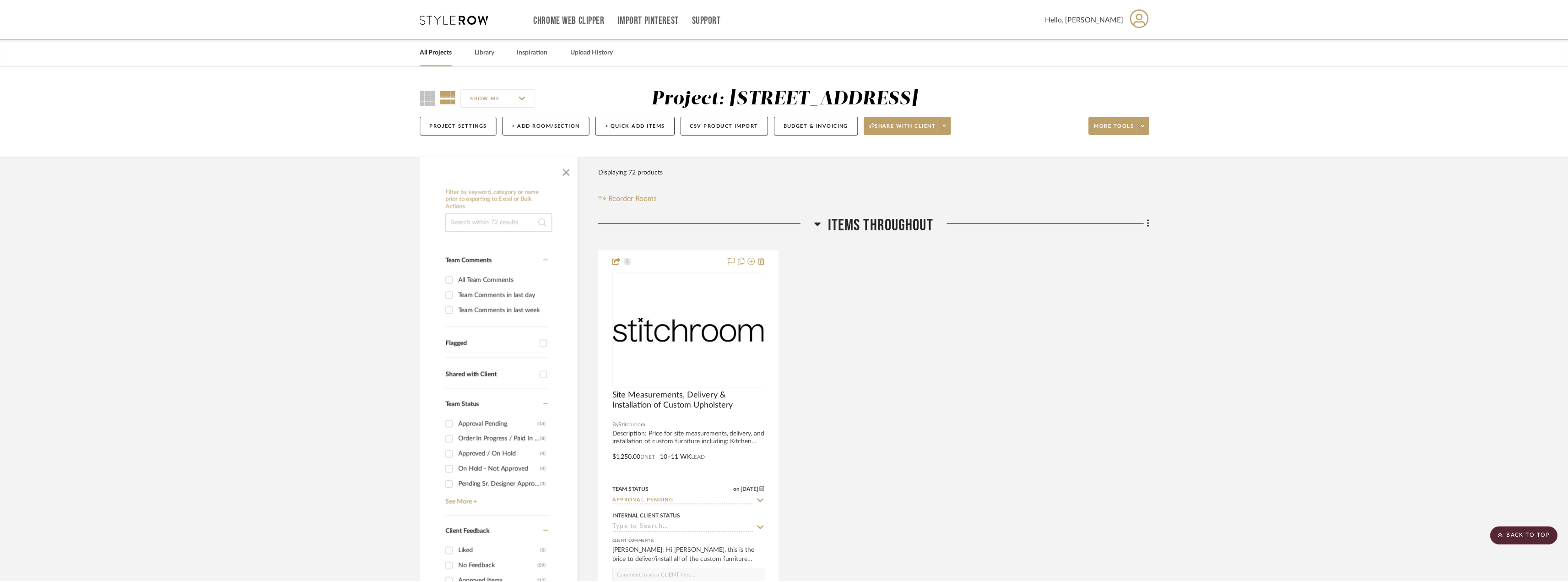
scroll to position [6576, 0]
